Goal: Information Seeking & Learning: Learn about a topic

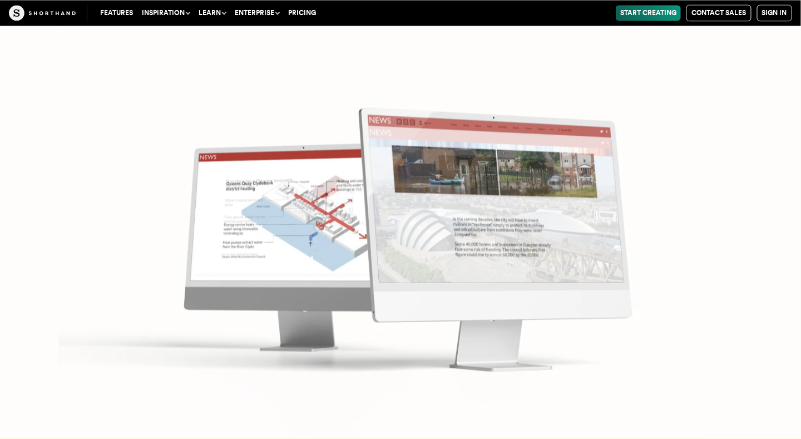
scroll to position [4959, 0]
click at [240, 349] on img at bounding box center [400, 219] width 801 height 439
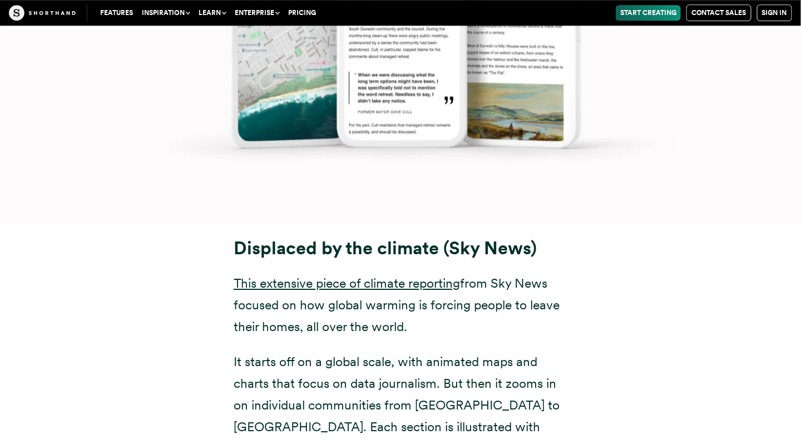
scroll to position [6715, 0]
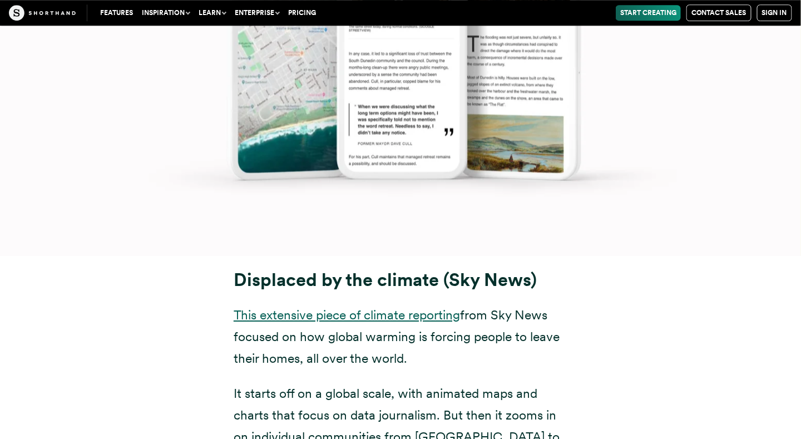
click at [391, 307] on link "This extensive piece of climate reporting" at bounding box center [346, 315] width 226 height 16
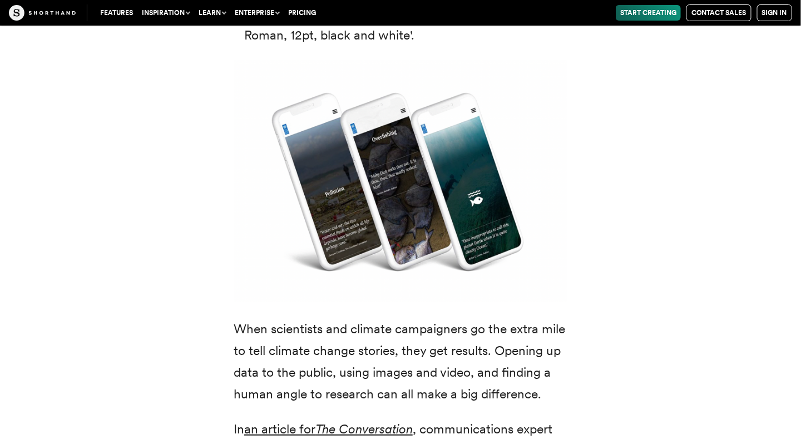
scroll to position [2820, 0]
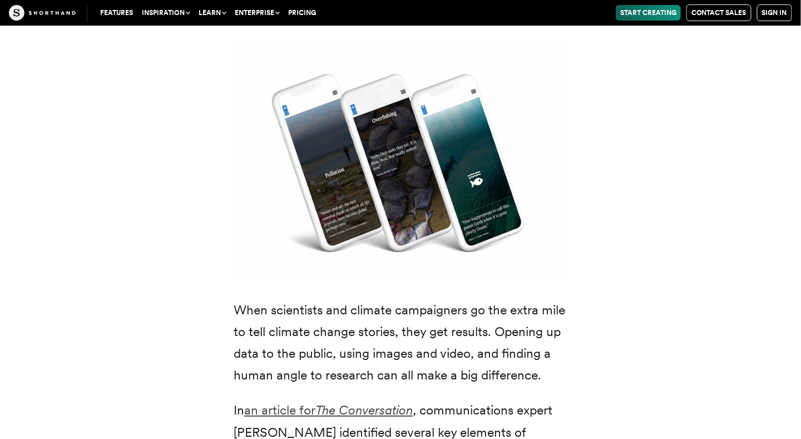
click at [406, 402] on em "The Conversation" at bounding box center [363, 410] width 97 height 16
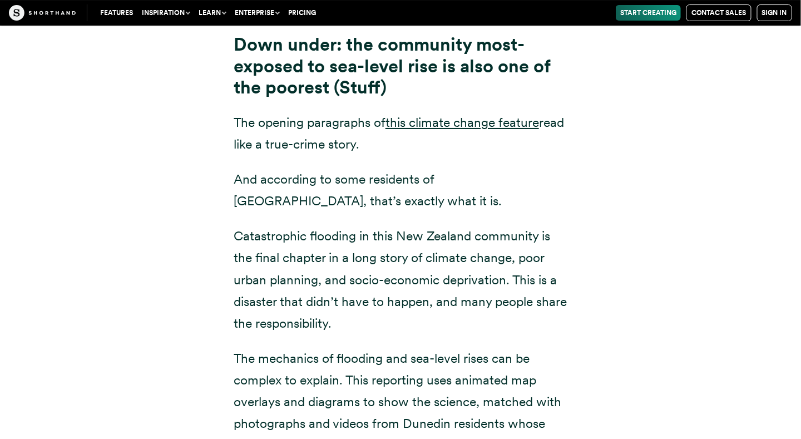
scroll to position [5549, 0]
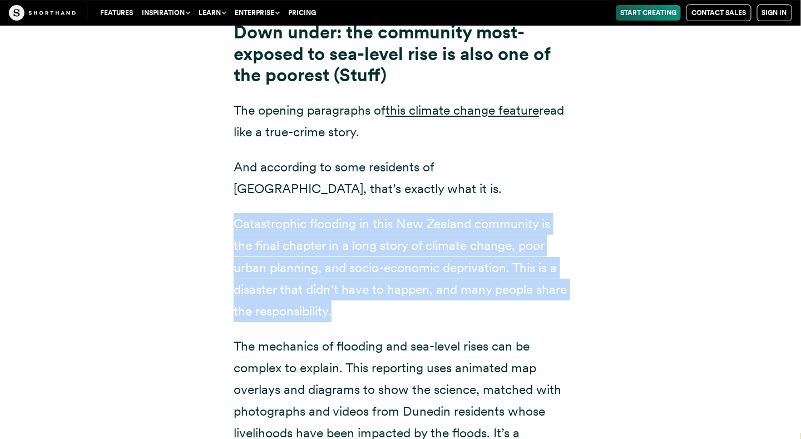
drag, startPoint x: 230, startPoint y: 153, endPoint x: 340, endPoint y: 238, distance: 138.3
click at [340, 238] on div "Down under: the community most-exposed to sea-level rise is also one of the poo…" at bounding box center [400, 272] width 378 height 501
copy p "Catastrophic flooding in this New Zealand community is the final chapter in a l…"
drag, startPoint x: 232, startPoint y: 278, endPoint x: 294, endPoint y: 421, distance: 155.9
click at [294, 421] on div "Down under: the community most-exposed to sea-level rise is also one of the poo…" at bounding box center [400, 272] width 378 height 501
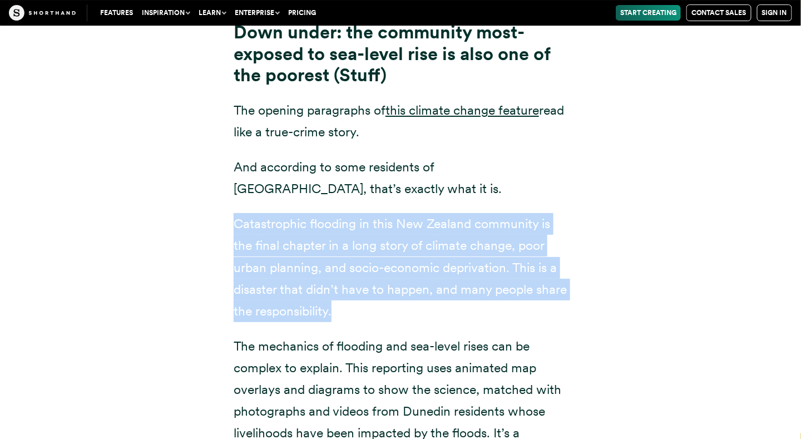
copy p "The mechanics of flooding and sea-level rises can be complex to explain. This r…"
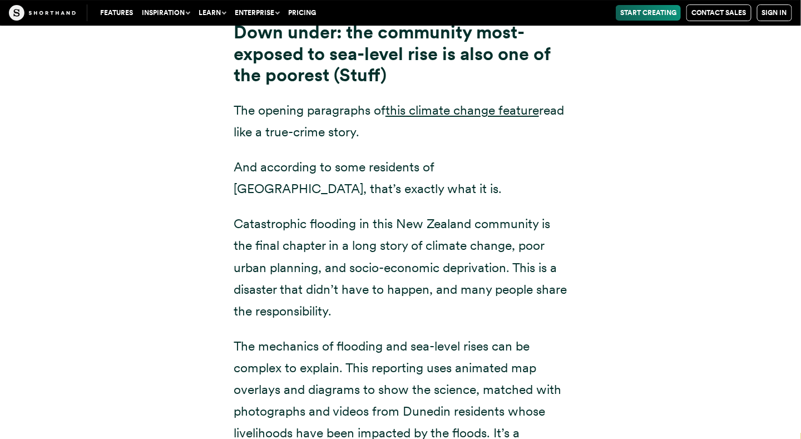
click at [627, 239] on div "Down under: the community most-exposed to sea-level rise is also one of the poo…" at bounding box center [400, 265] width 756 height 514
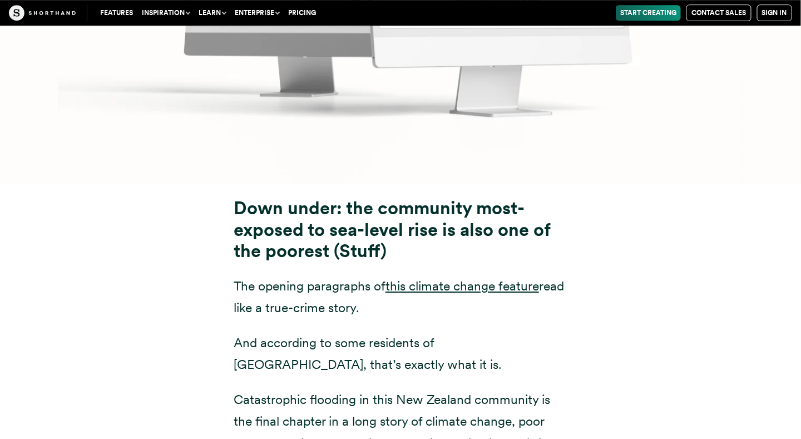
scroll to position [5398, 0]
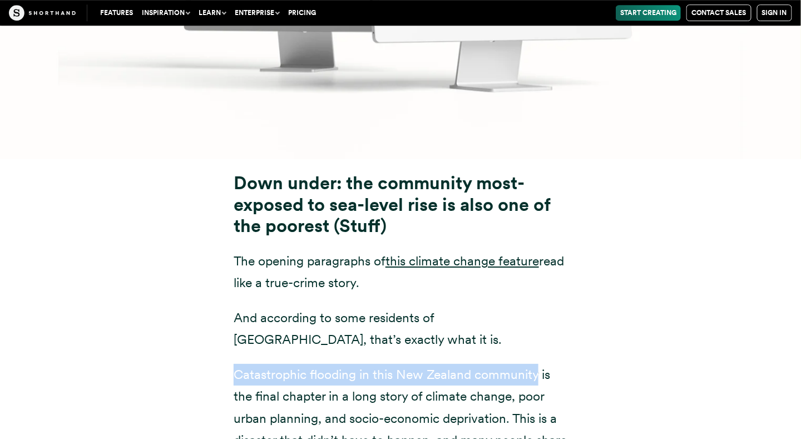
drag, startPoint x: 229, startPoint y: 309, endPoint x: 539, endPoint y: 315, distance: 310.3
click at [539, 315] on div "Down under: the community most-exposed to sea-level rise is also one of the poo…" at bounding box center [400, 422] width 378 height 501
copy p "Catastrophic flooding in this New Zealand community"
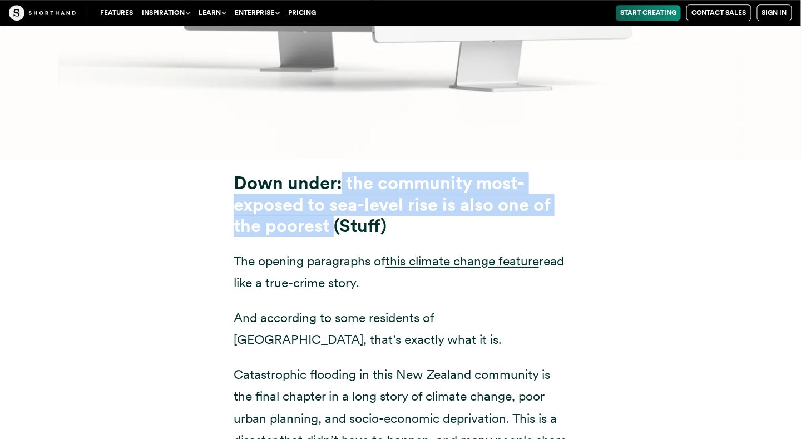
drag, startPoint x: 342, startPoint y: 116, endPoint x: 331, endPoint y: 155, distance: 39.8
click at [331, 172] on strong "Down under: the community most-exposed to sea-level rise is also one of the poo…" at bounding box center [391, 204] width 316 height 64
copy strong "the community most-exposed to sea-level rise is also one of the poorest"
click at [330, 172] on strong "Down under: the community most-exposed to sea-level rise is also one of the poo…" at bounding box center [391, 204] width 316 height 64
drag, startPoint x: 330, startPoint y: 160, endPoint x: 232, endPoint y: 111, distance: 108.6
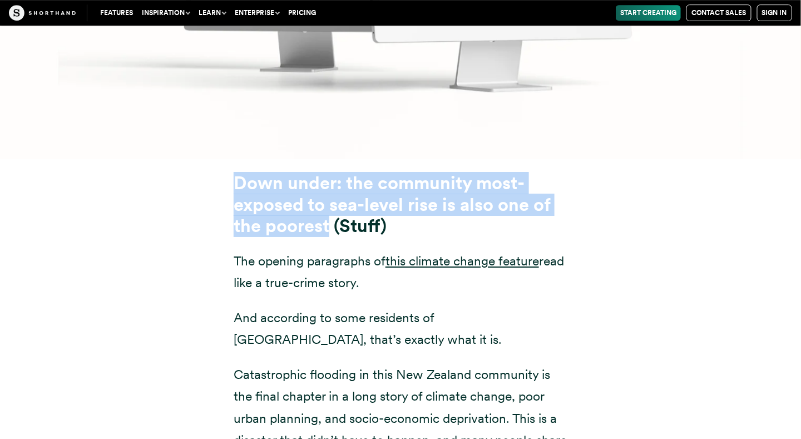
click at [232, 172] on div "Down under: the community most-exposed to sea-level rise is also one of the poo…" at bounding box center [400, 422] width 378 height 501
copy strong "Down under: the community most-exposed to sea-level rise is also one of the poo…"
